Goal: Find specific page/section: Find specific page/section

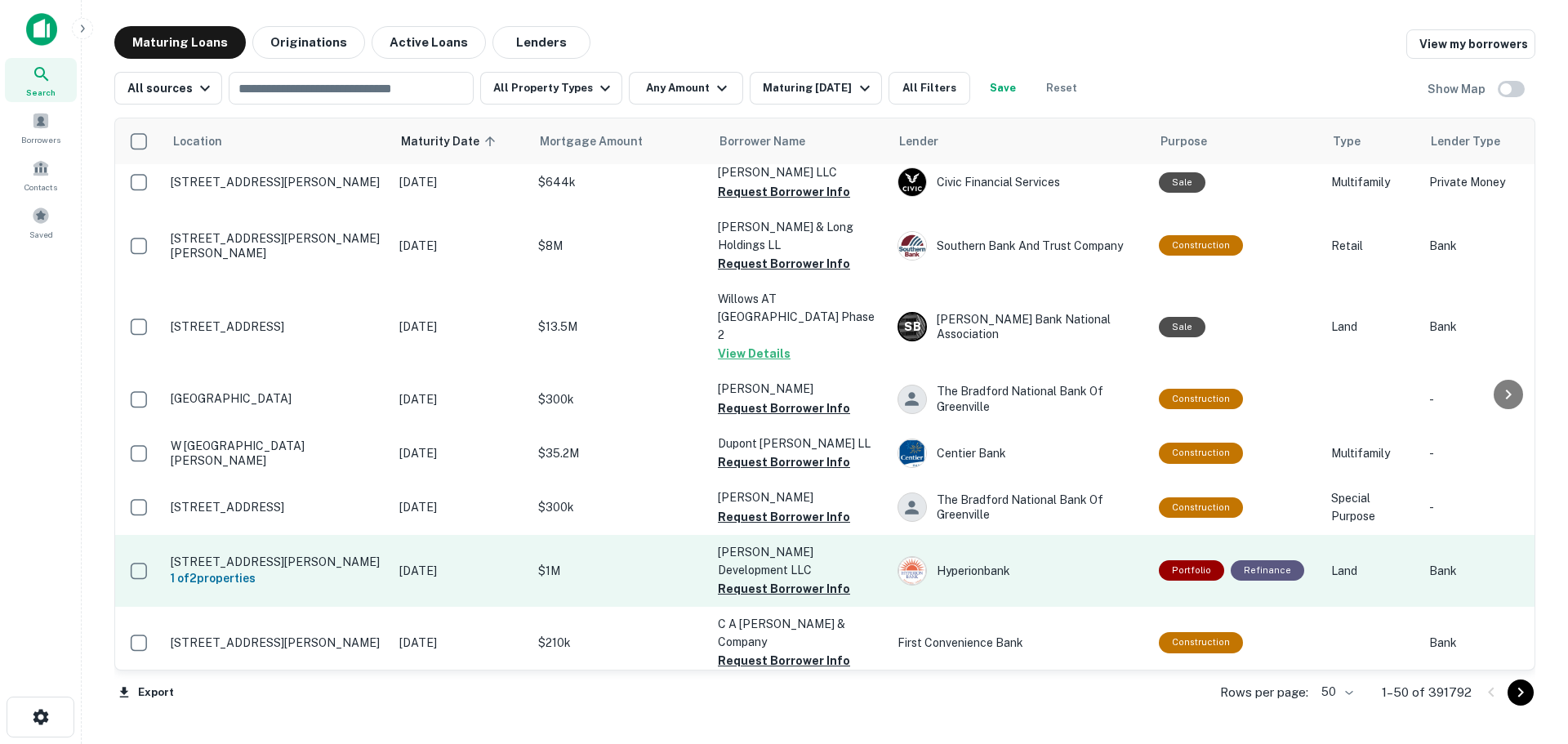
scroll to position [2368, 0]
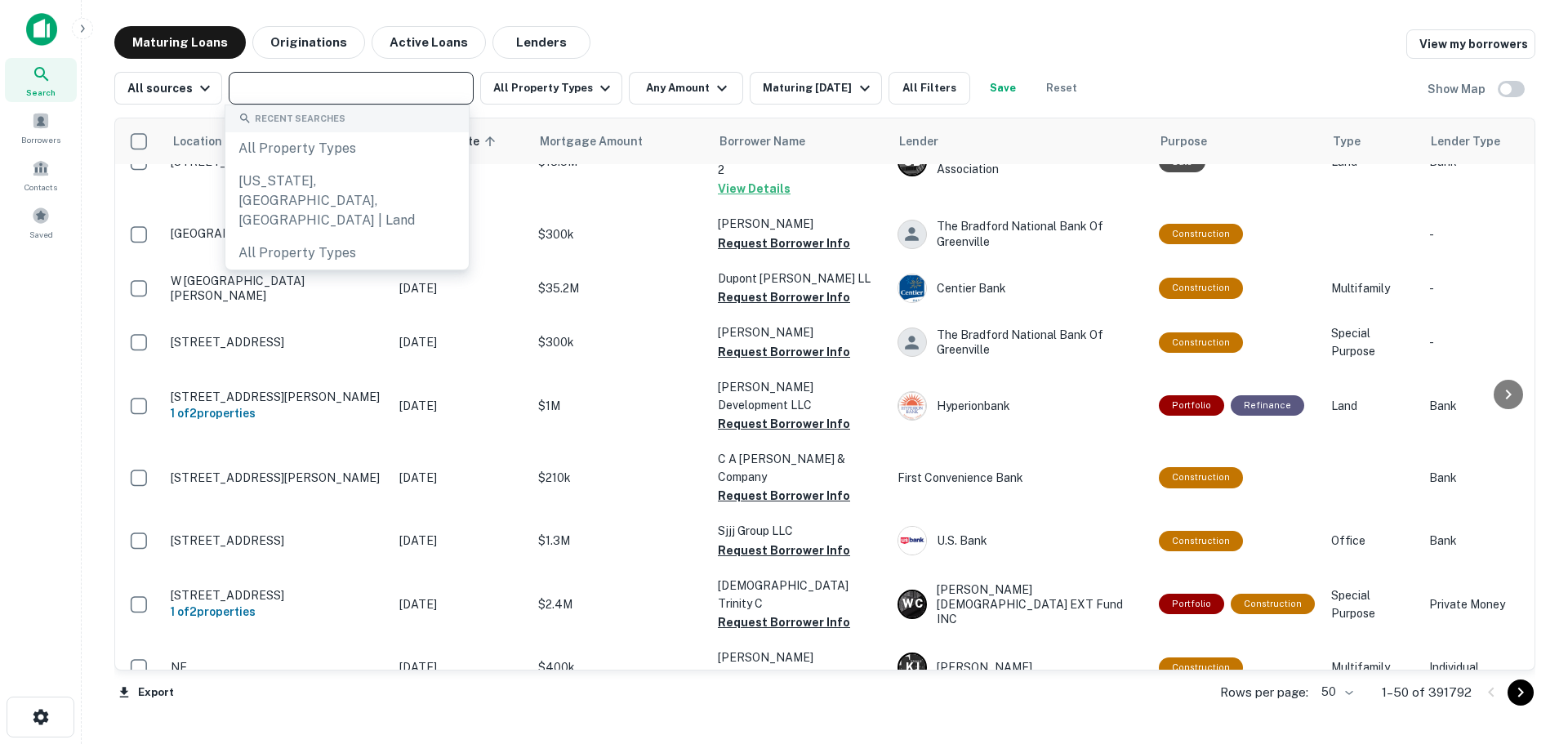
click at [397, 86] on input "text" at bounding box center [349, 88] width 233 height 23
click at [621, 32] on div "Maturing Loans Originations Active Loans Lenders View my borrowers" at bounding box center [824, 42] width 1421 height 33
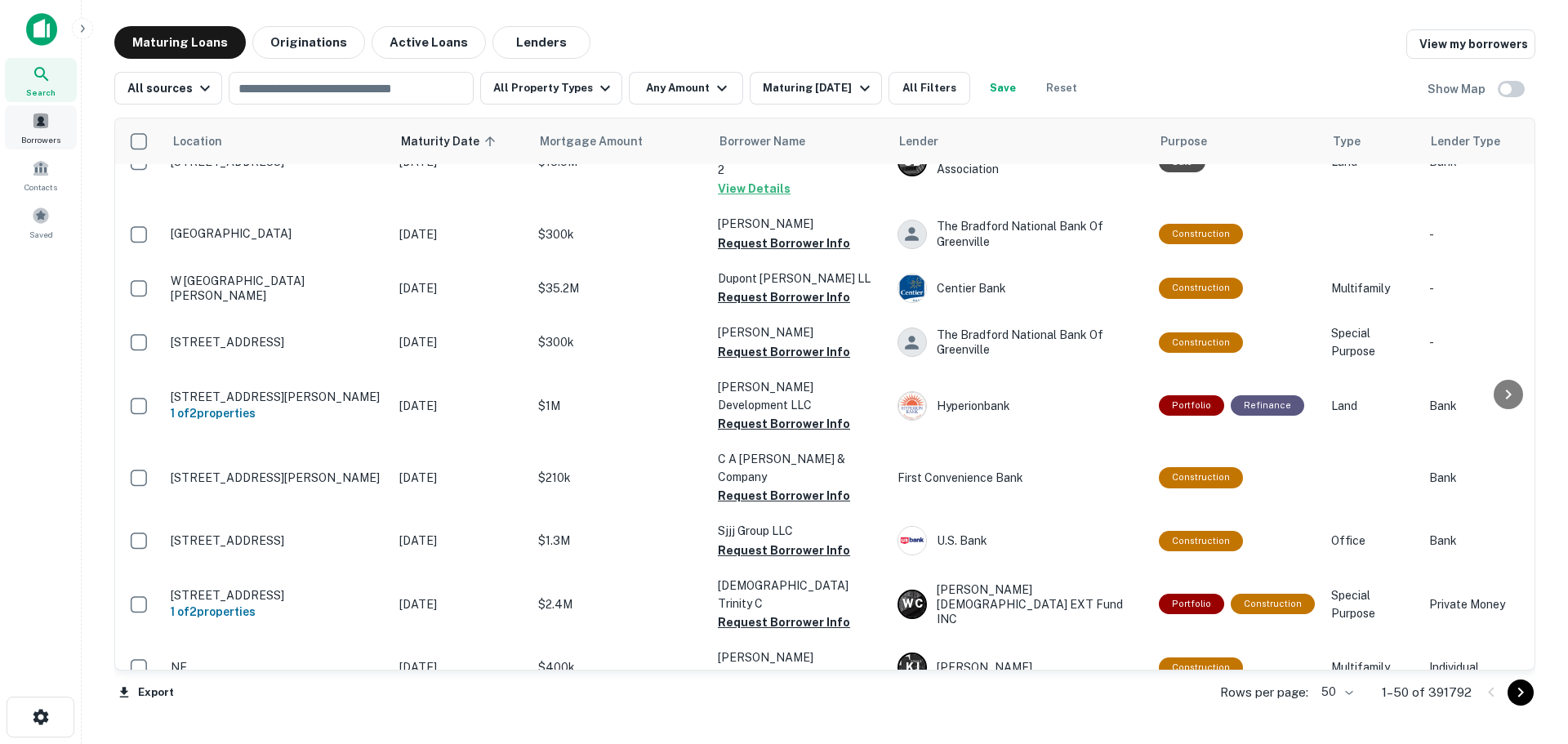
click at [34, 118] on span at bounding box center [40, 121] width 18 height 18
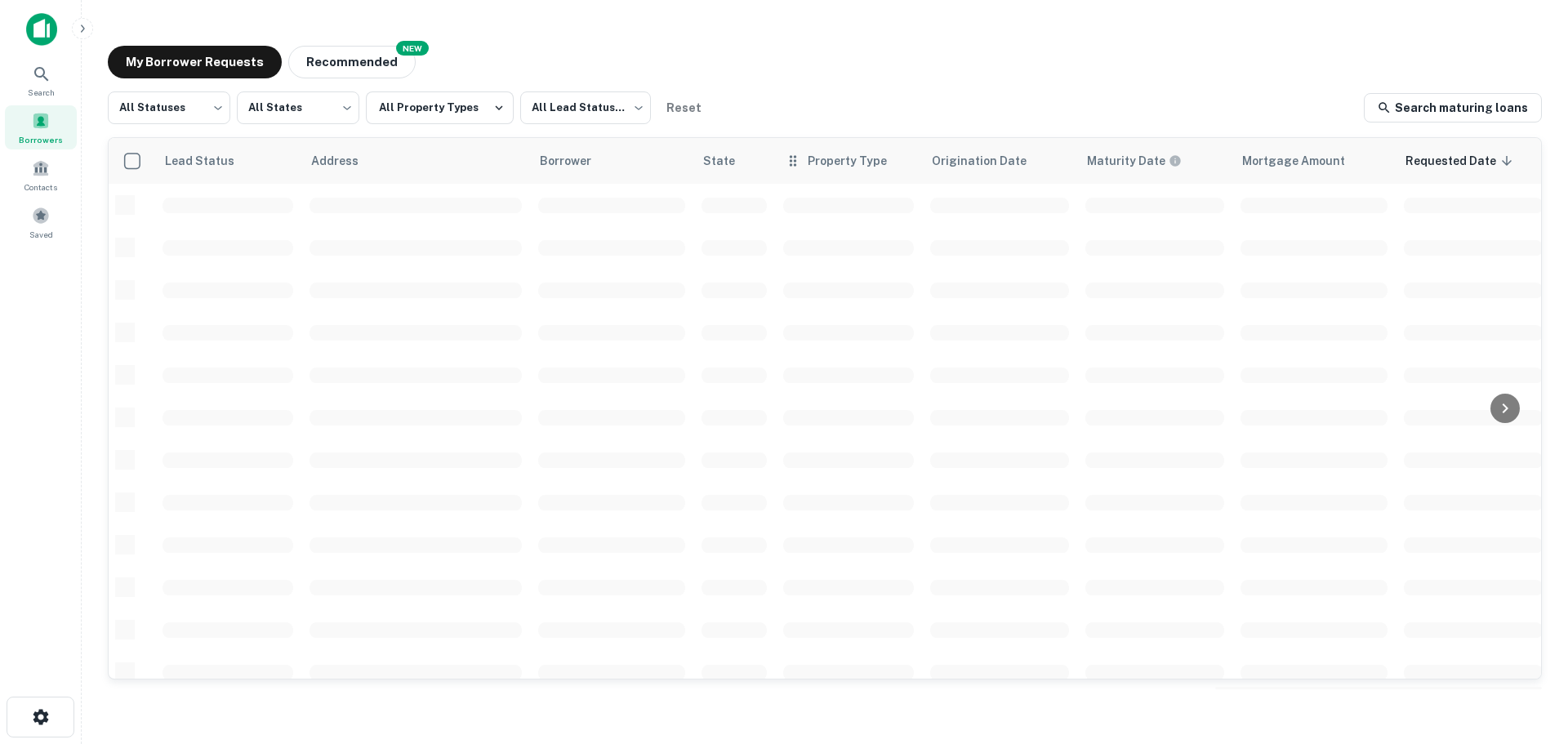
scroll to position [579, 0]
click at [1482, 113] on link "Search maturing loans" at bounding box center [1452, 107] width 178 height 30
